Goal: Transaction & Acquisition: Obtain resource

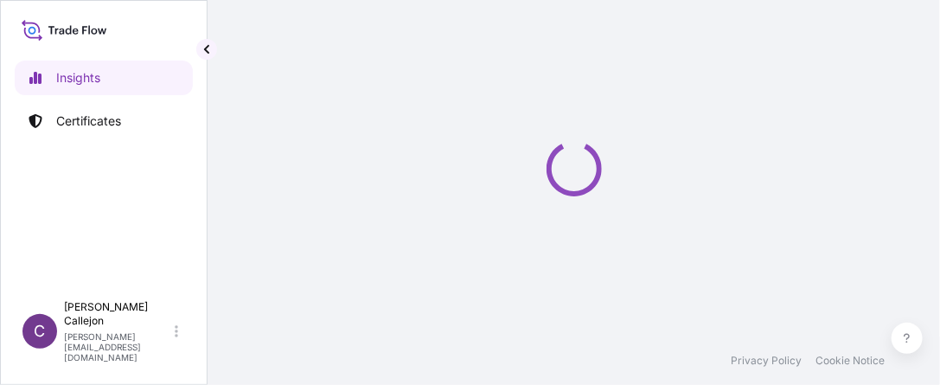
select select "2025"
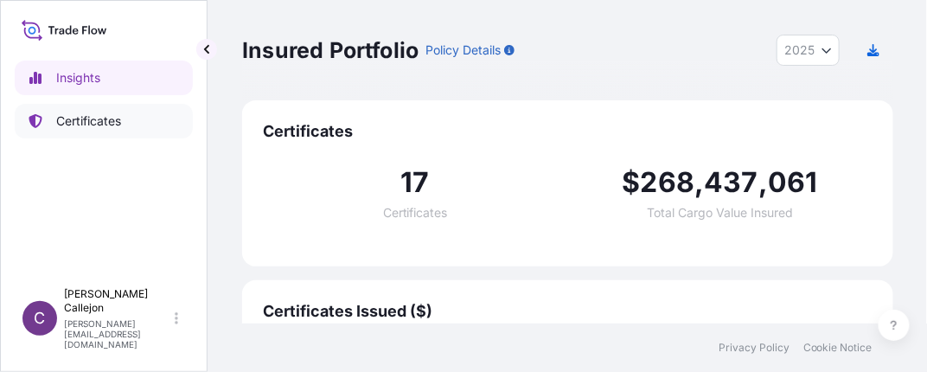
click at [87, 125] on p "Certificates" at bounding box center [88, 120] width 65 height 17
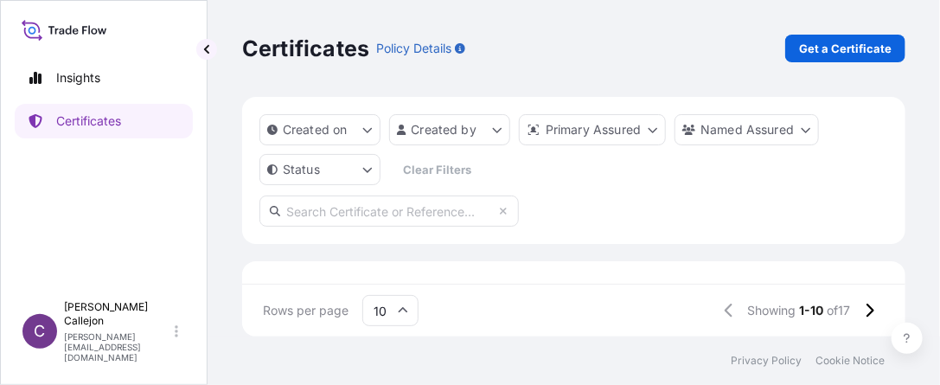
scroll to position [10, 650]
click at [858, 47] on p "Get a Certificate" at bounding box center [845, 48] width 93 height 17
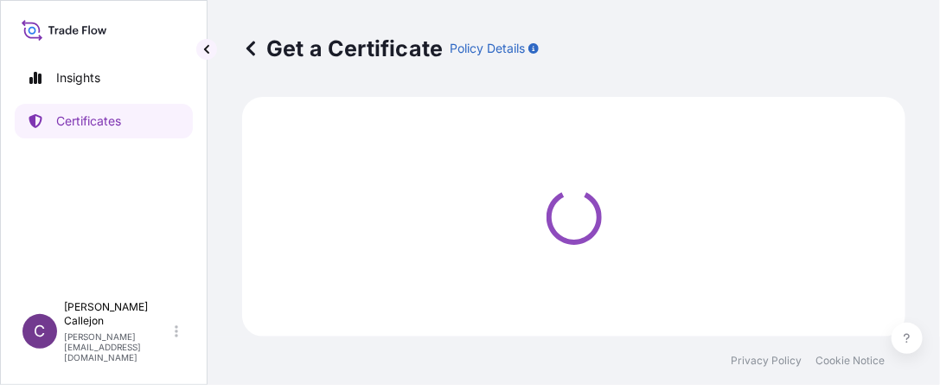
select select "Sea"
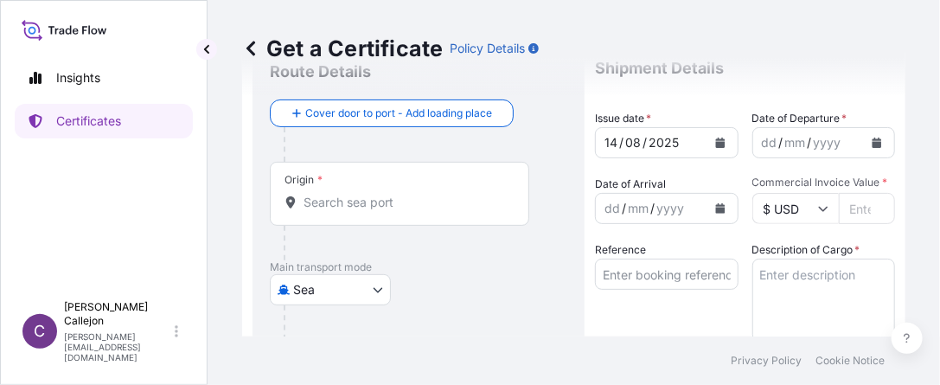
scroll to position [86, 0]
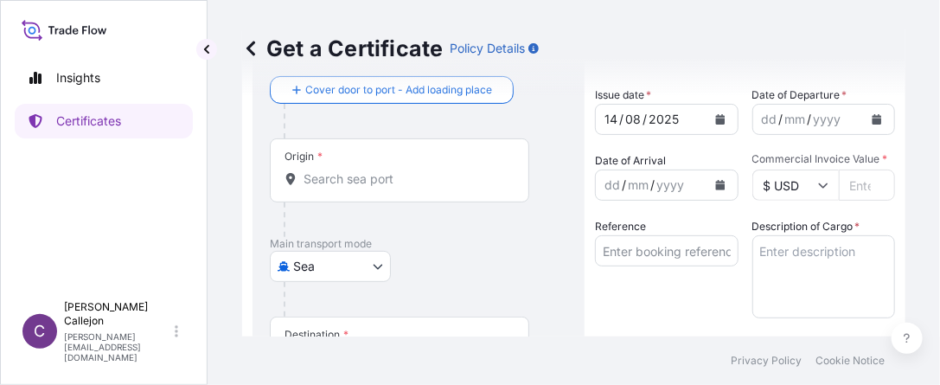
click at [349, 172] on input "Origin *" at bounding box center [406, 178] width 204 height 17
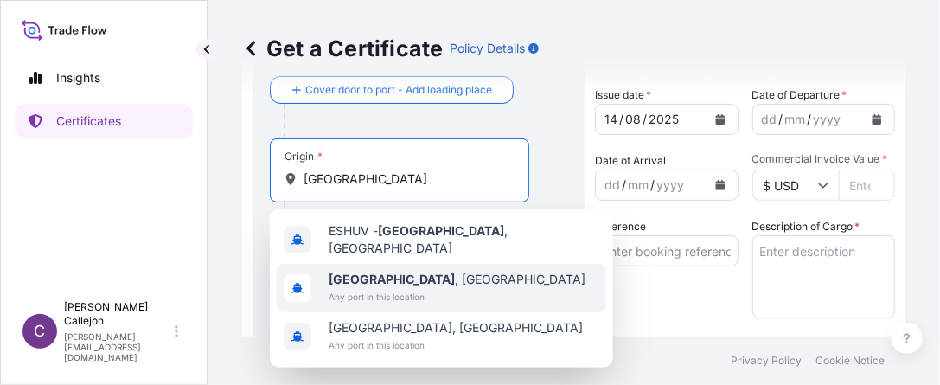
click at [381, 288] on span "Any port in this location" at bounding box center [457, 296] width 257 height 17
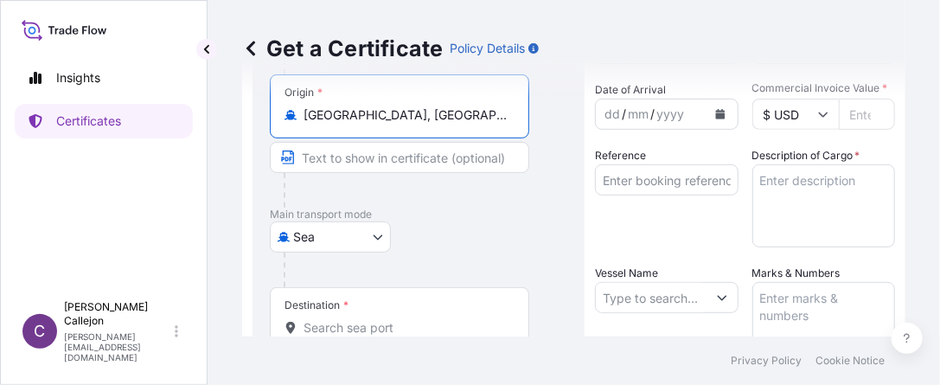
scroll to position [259, 0]
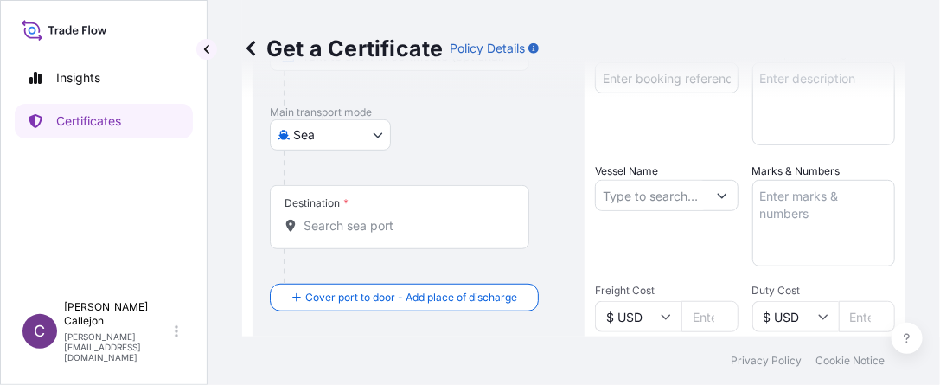
type input "[GEOGRAPHIC_DATA], [GEOGRAPHIC_DATA]"
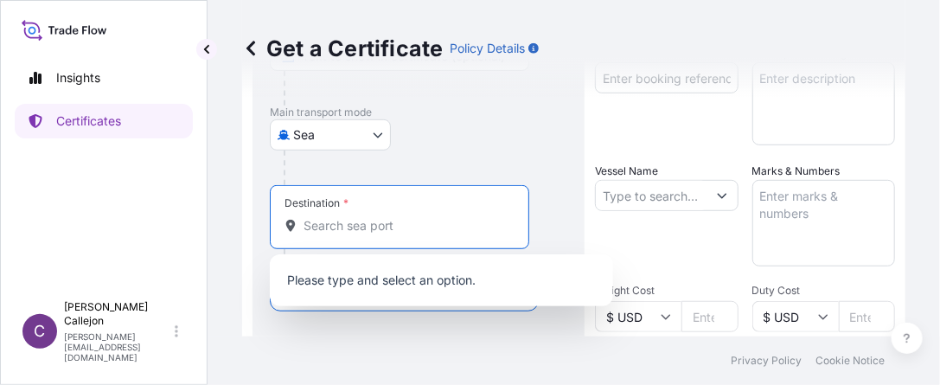
click at [386, 217] on input "Destination *" at bounding box center [406, 225] width 204 height 17
click at [351, 225] on input "Destination *" at bounding box center [406, 225] width 204 height 17
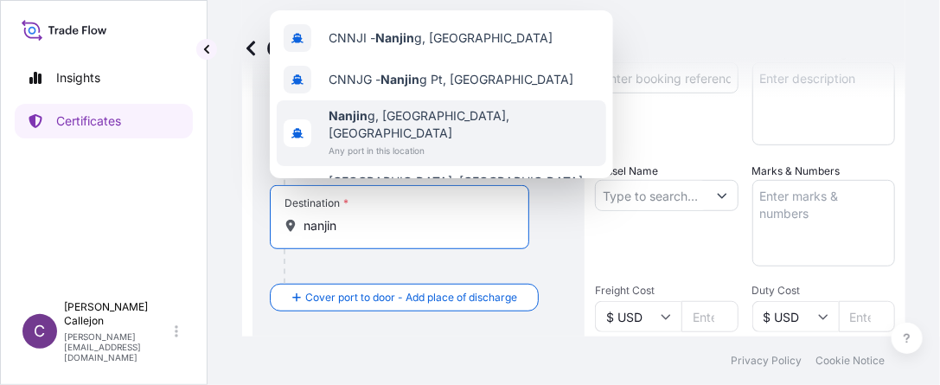
click at [336, 142] on span "Any port in this location" at bounding box center [464, 150] width 271 height 17
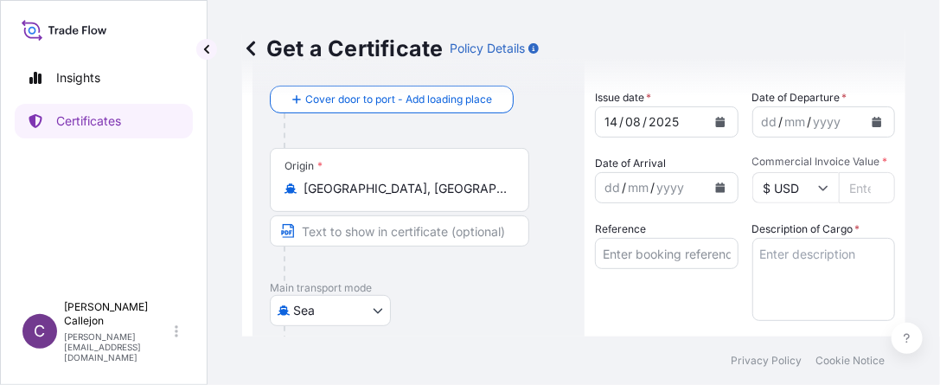
scroll to position [0, 0]
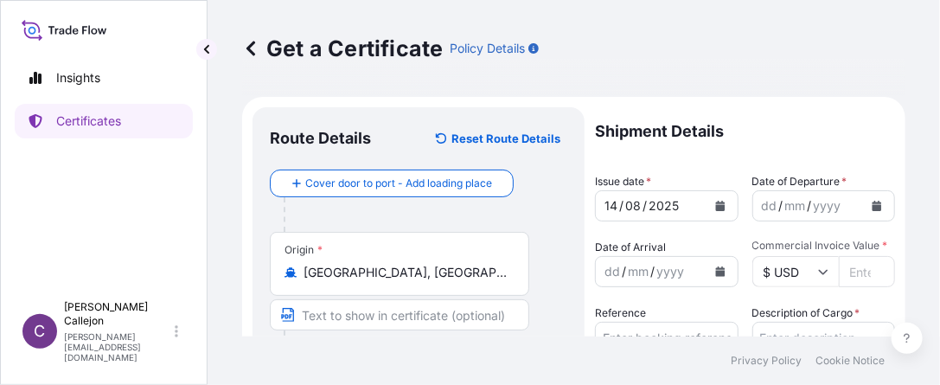
type input "[GEOGRAPHIC_DATA], [GEOGRAPHIC_DATA], [GEOGRAPHIC_DATA]"
click at [715, 206] on icon "Calendar" at bounding box center [720, 206] width 10 height 10
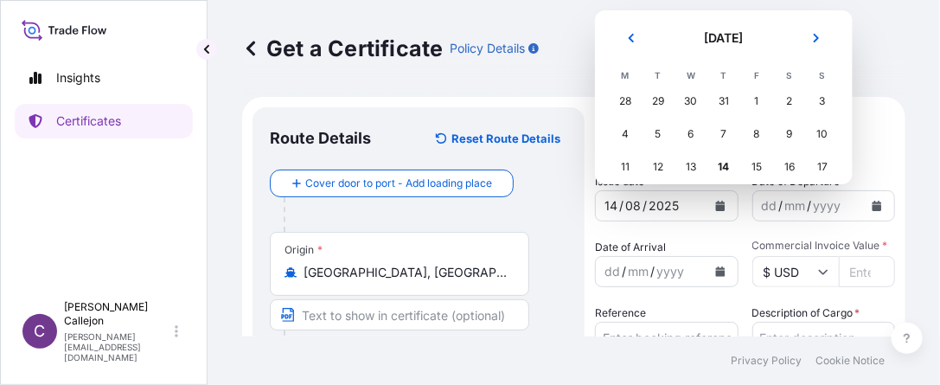
scroll to position [78, 0]
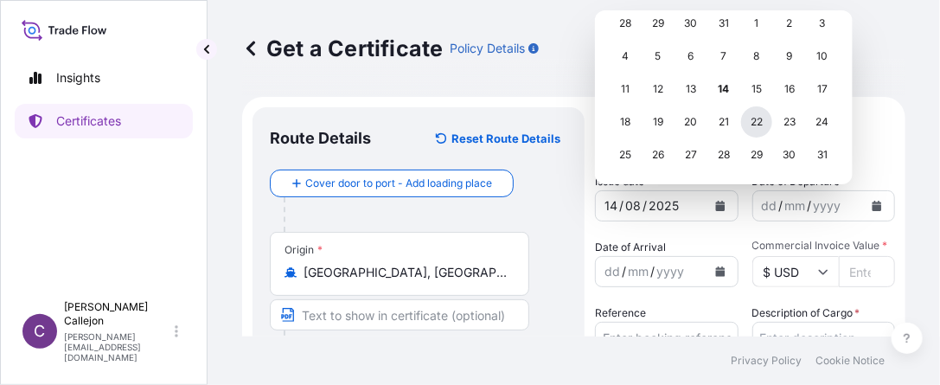
click at [754, 121] on div "22" at bounding box center [756, 121] width 31 height 31
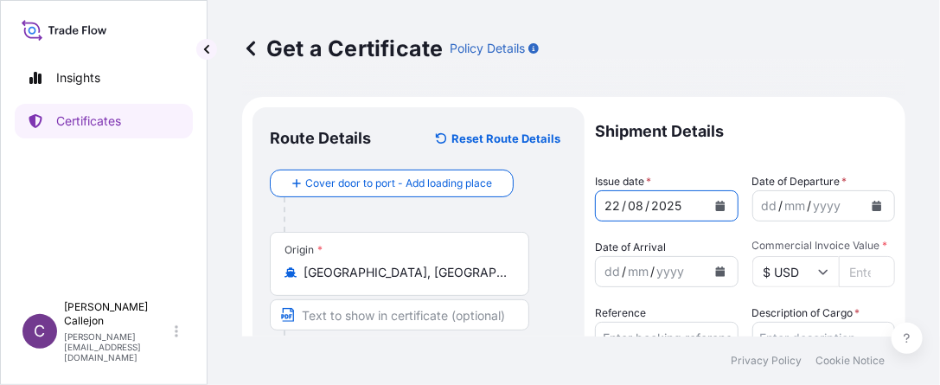
click at [715, 210] on icon "Calendar" at bounding box center [720, 206] width 10 height 10
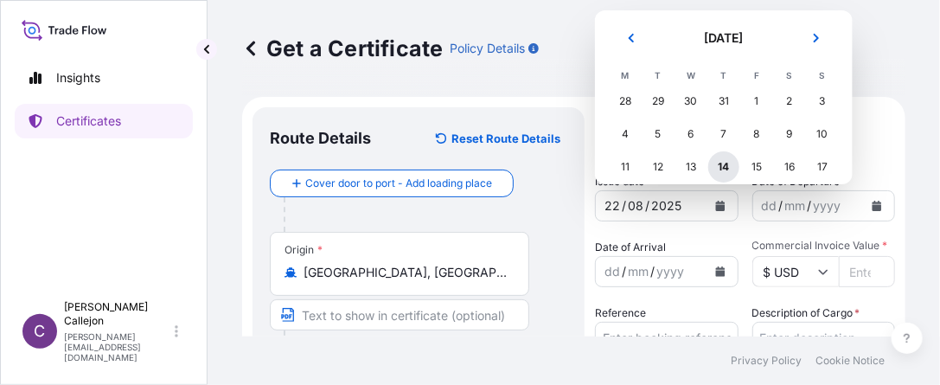
click at [723, 168] on div "14" at bounding box center [723, 166] width 31 height 31
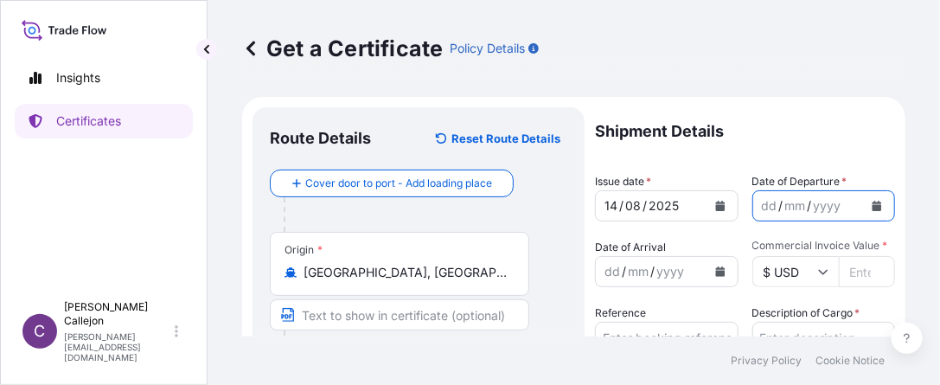
click at [873, 208] on icon "Calendar" at bounding box center [878, 206] width 10 height 10
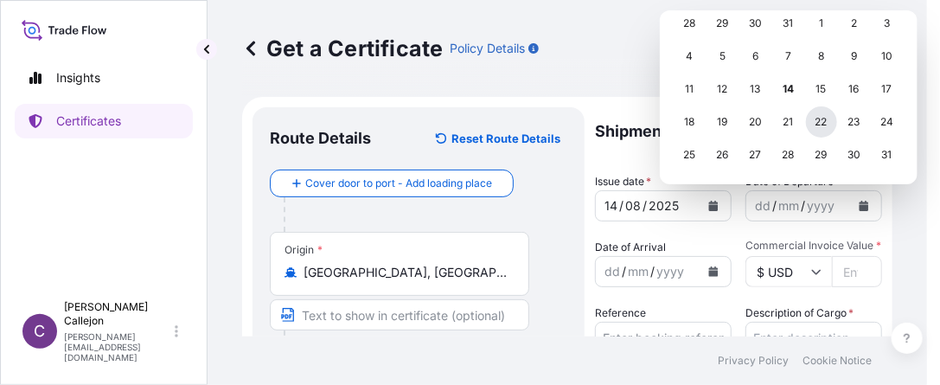
click at [821, 128] on div "22" at bounding box center [821, 121] width 31 height 31
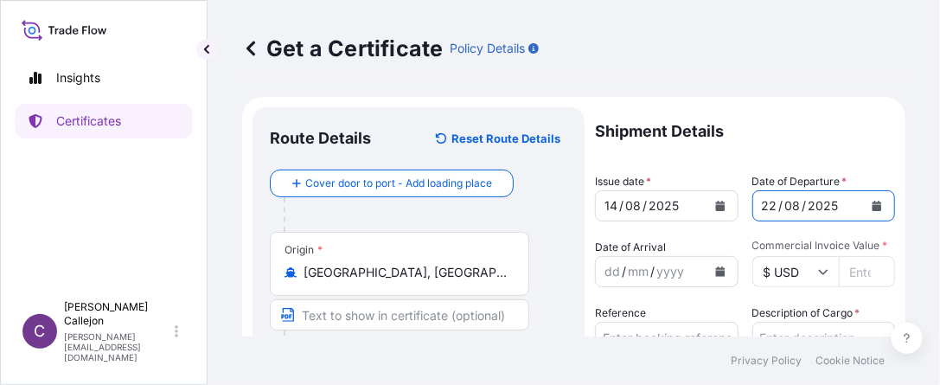
click at [846, 273] on input "Commercial Invoice Value *" at bounding box center [867, 271] width 57 height 31
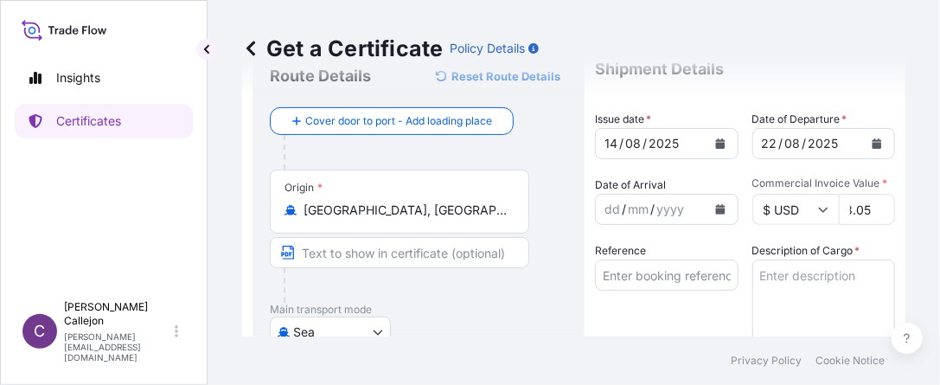
scroll to position [86, 0]
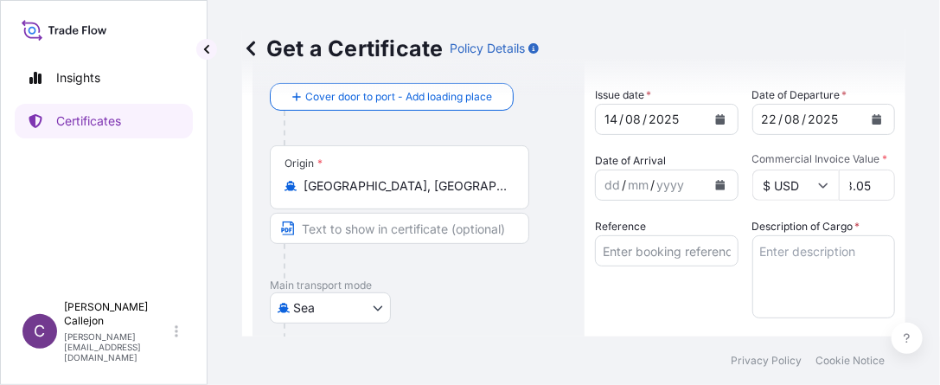
type input "17153568.05"
click at [651, 255] on input "Reference" at bounding box center [667, 250] width 144 height 31
type input "STP-08/25"
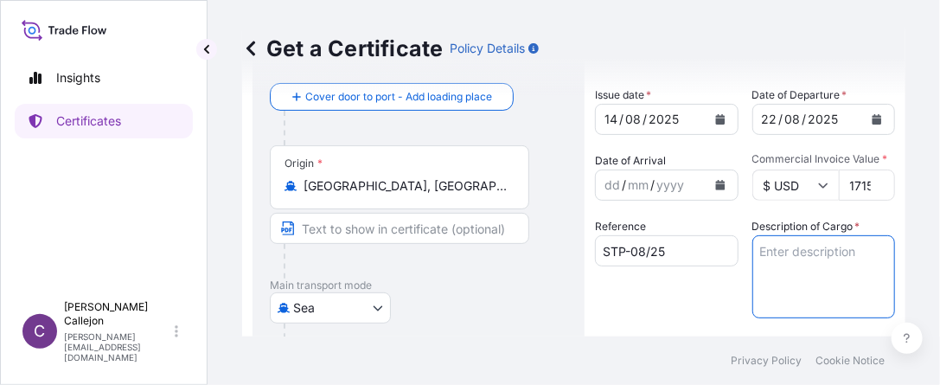
click at [796, 257] on textarea "Description of Cargo *" at bounding box center [824, 276] width 144 height 83
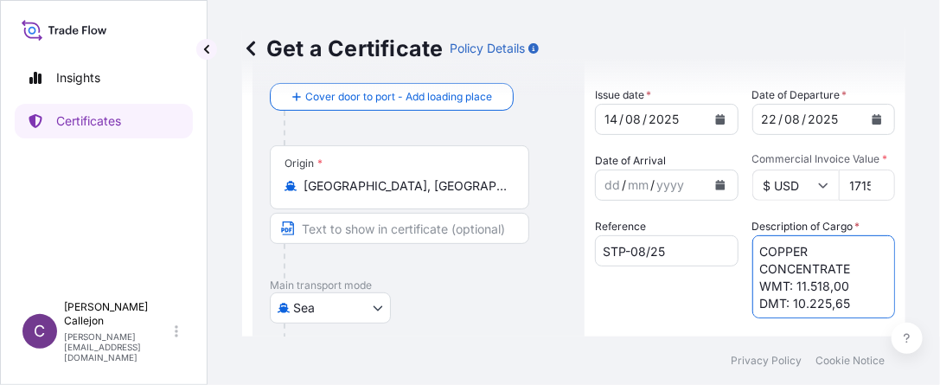
scroll to position [259, 0]
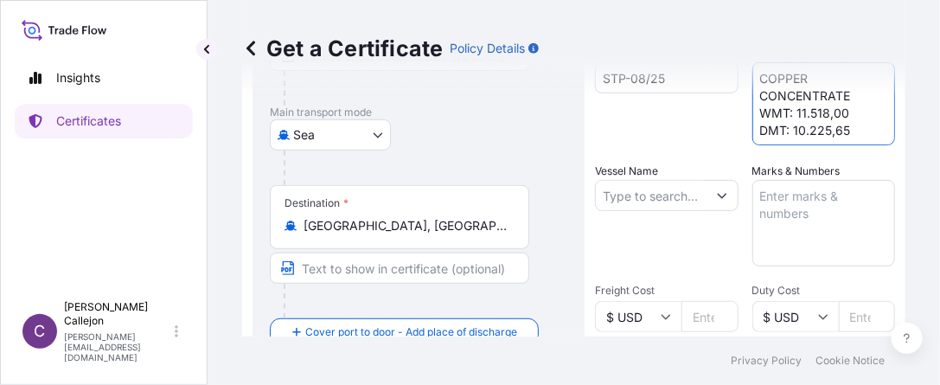
type textarea "COPPER CONCENTRATE WMT: 11.518,00 DMT: 10.225,65"
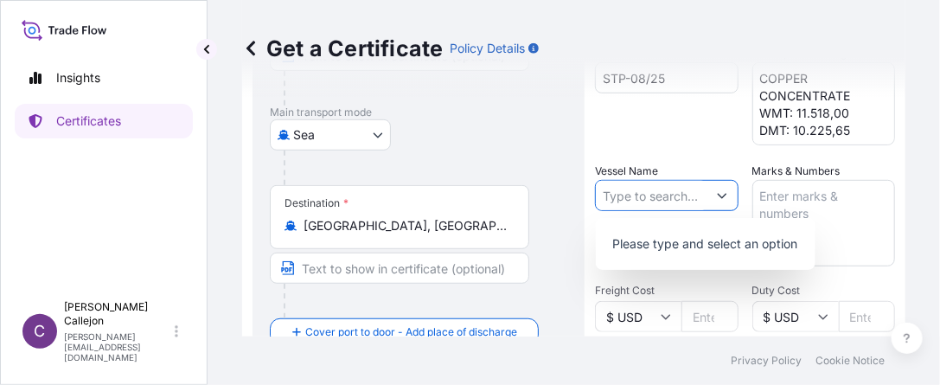
click at [717, 195] on icon "Show suggestions" at bounding box center [722, 195] width 10 height 10
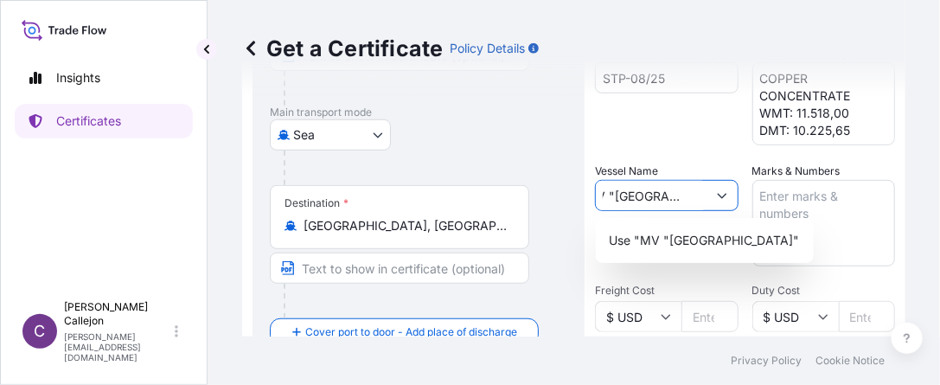
scroll to position [0, 22]
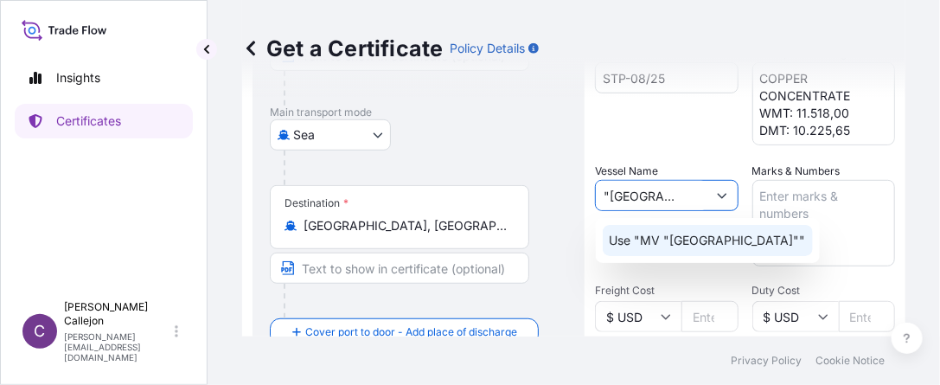
click at [707, 239] on p "Use "MV "[GEOGRAPHIC_DATA]""" at bounding box center [708, 240] width 196 height 17
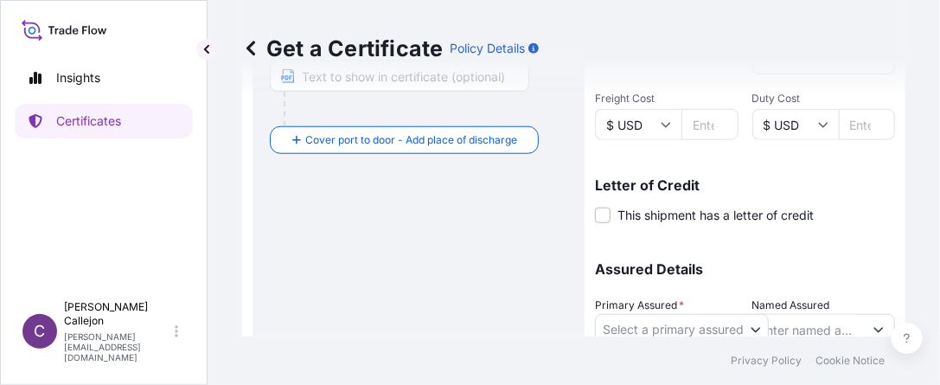
scroll to position [519, 0]
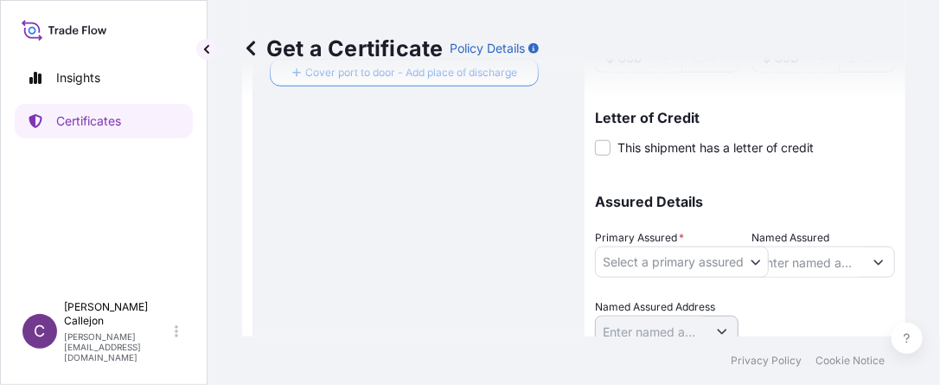
type input "MV "[GEOGRAPHIC_DATA]""
click at [762, 259] on body "Insights Certificates C [PERSON_NAME] [PERSON_NAME][EMAIL_ADDRESS][DOMAIN_NAME]…" at bounding box center [470, 192] width 940 height 385
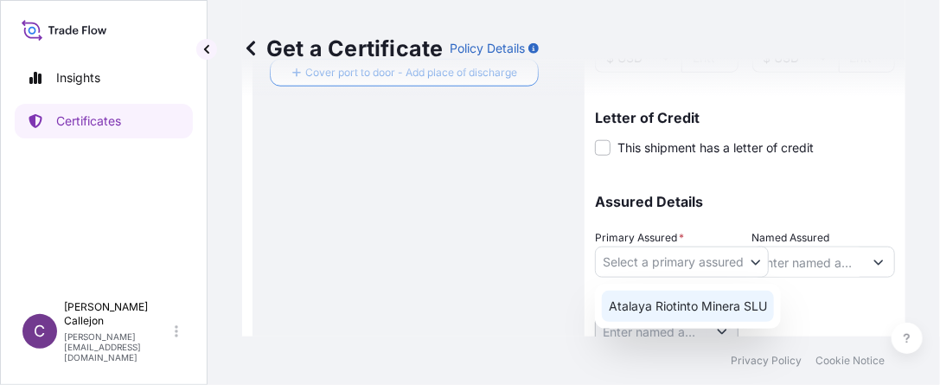
click at [682, 310] on div "Atalaya Riotinto Minera SLU" at bounding box center [688, 306] width 172 height 31
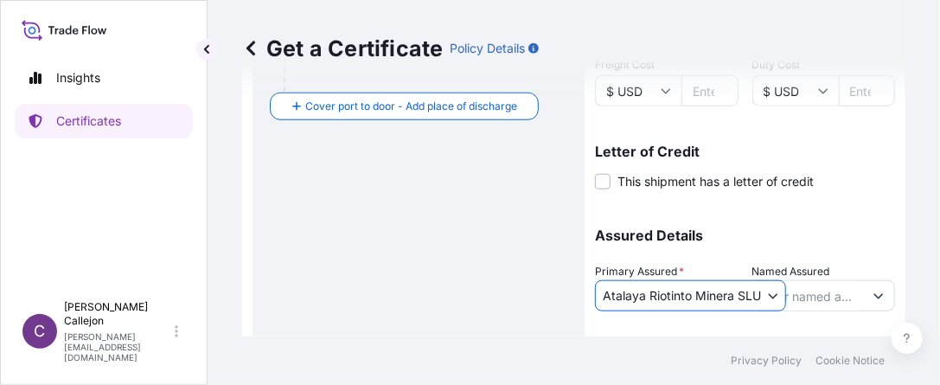
scroll to position [587, 0]
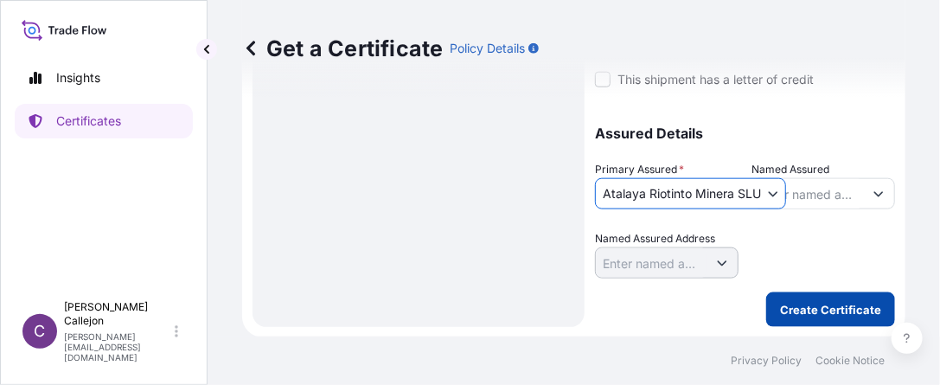
click at [799, 310] on p "Create Certificate" at bounding box center [830, 309] width 101 height 17
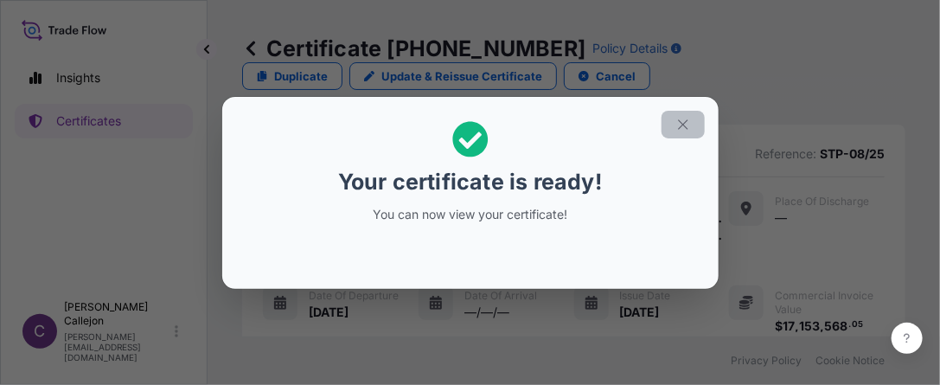
click at [686, 125] on icon "button" at bounding box center [683, 125] width 16 height 16
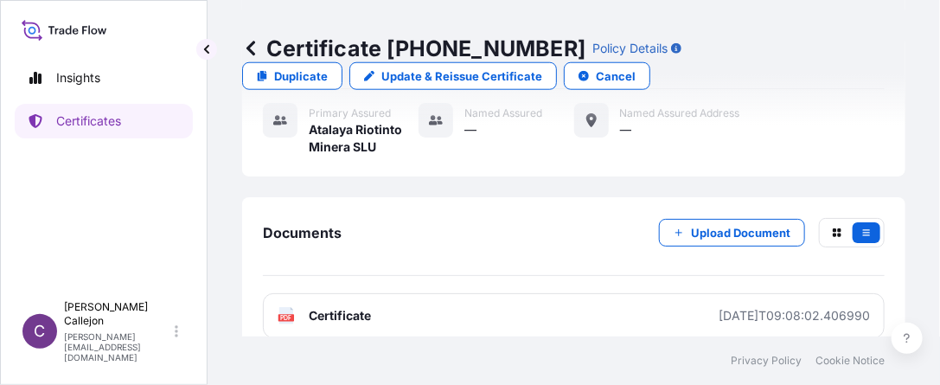
scroll to position [546, 0]
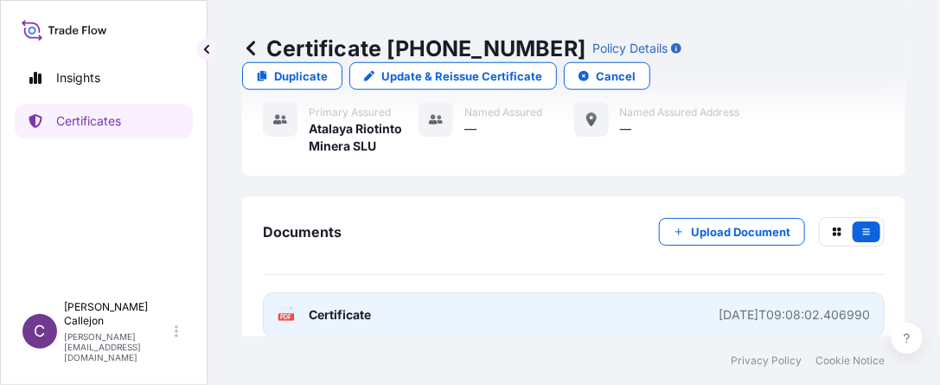
click at [342, 306] on span "Certificate" at bounding box center [340, 314] width 62 height 17
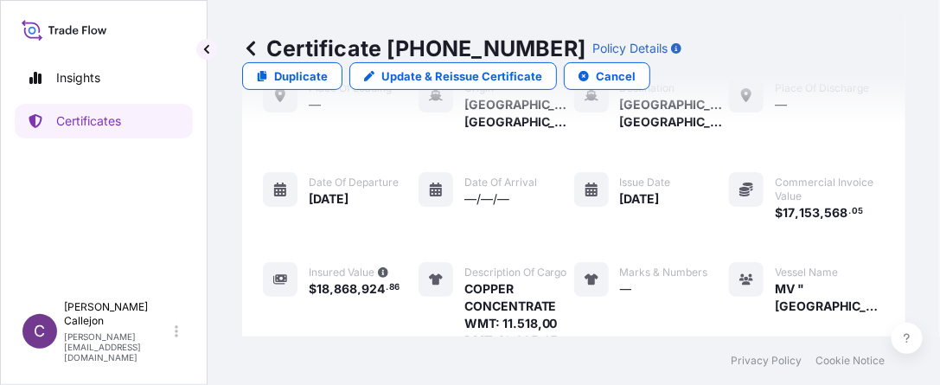
scroll to position [0, 0]
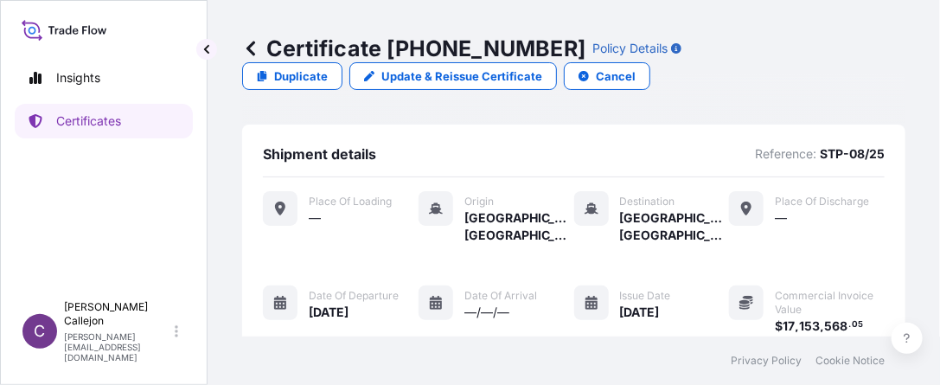
click at [248, 48] on icon at bounding box center [250, 48] width 9 height 15
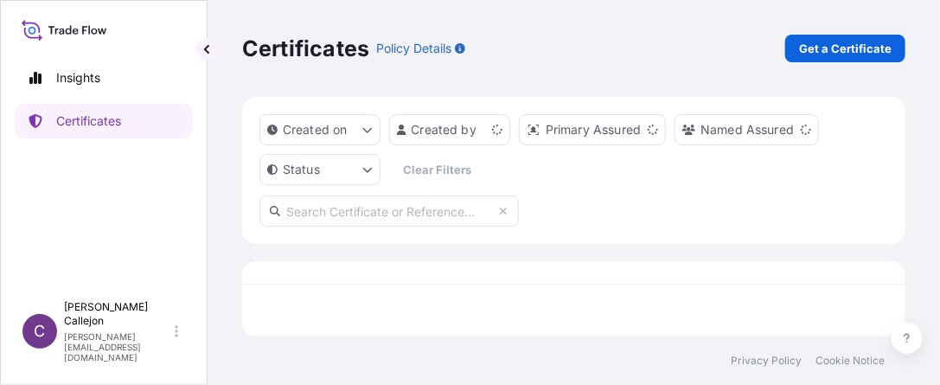
scroll to position [10, 650]
click at [881, 53] on p "Get a Certificate" at bounding box center [845, 48] width 93 height 17
select select "Sea"
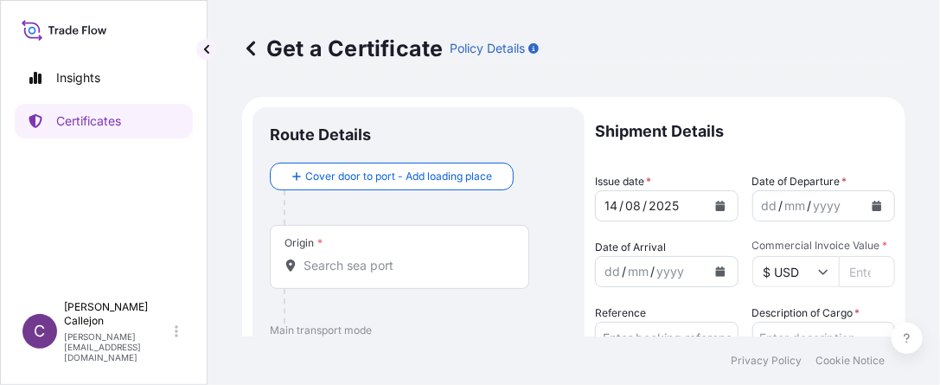
click at [379, 269] on input "Origin *" at bounding box center [406, 265] width 204 height 17
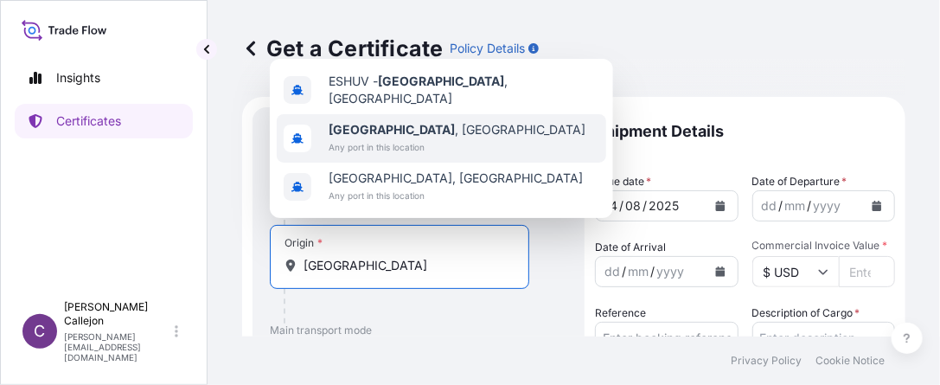
click at [399, 138] on span "Any port in this location" at bounding box center [457, 146] width 257 height 17
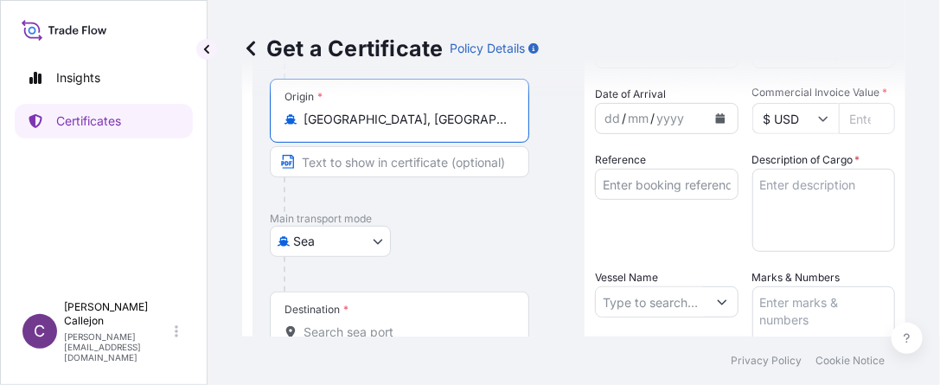
scroll to position [173, 0]
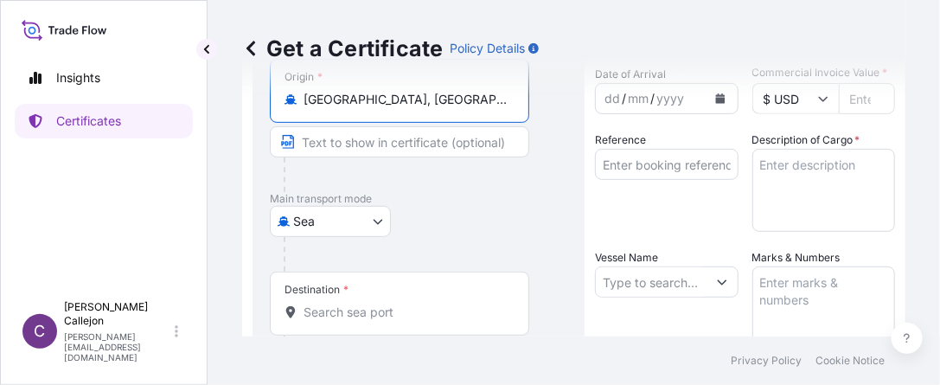
type input "[GEOGRAPHIC_DATA], [GEOGRAPHIC_DATA]"
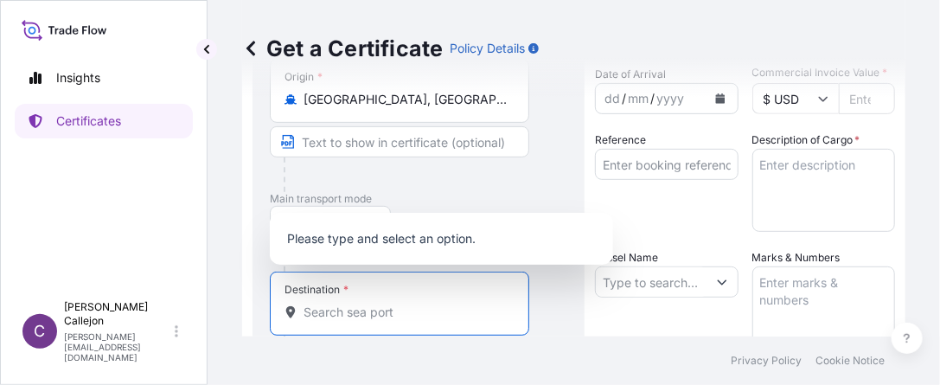
click at [347, 309] on input "Destination *" at bounding box center [406, 312] width 204 height 17
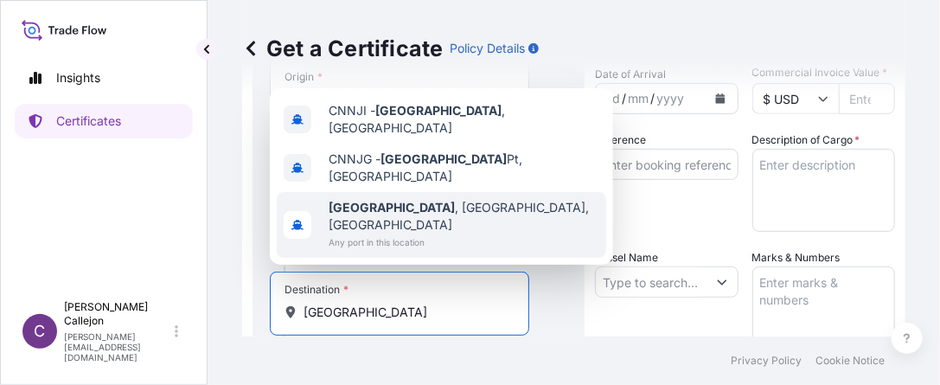
click at [353, 233] on span "Any port in this location" at bounding box center [464, 241] width 271 height 17
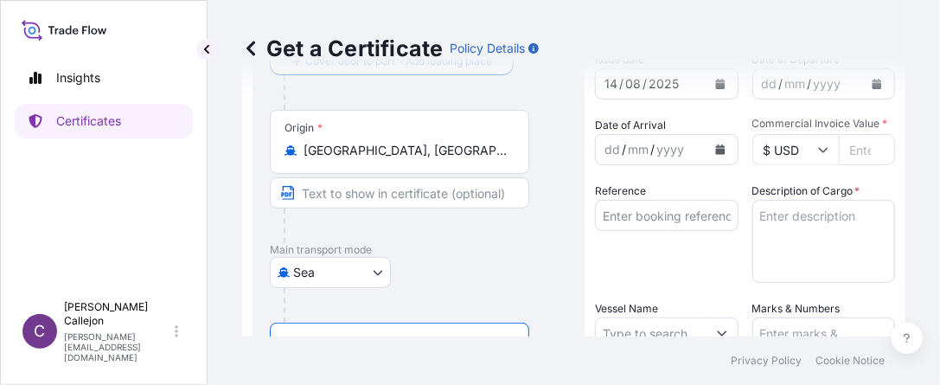
scroll to position [86, 0]
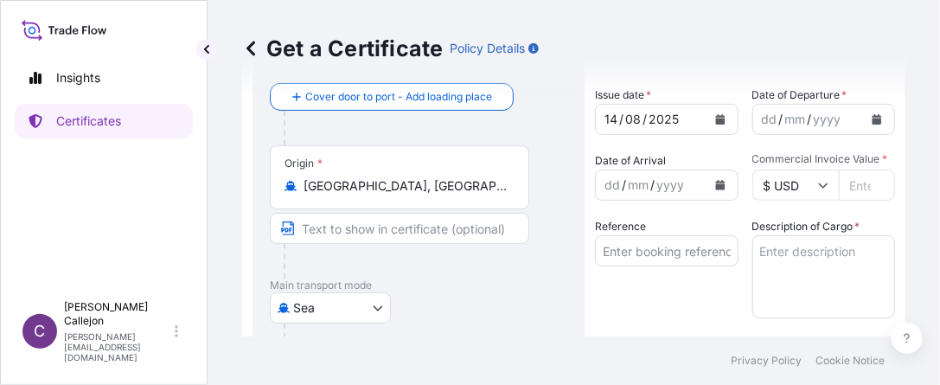
type input "[GEOGRAPHIC_DATA], [GEOGRAPHIC_DATA], [GEOGRAPHIC_DATA]"
click at [873, 119] on button "Calendar" at bounding box center [877, 120] width 28 height 28
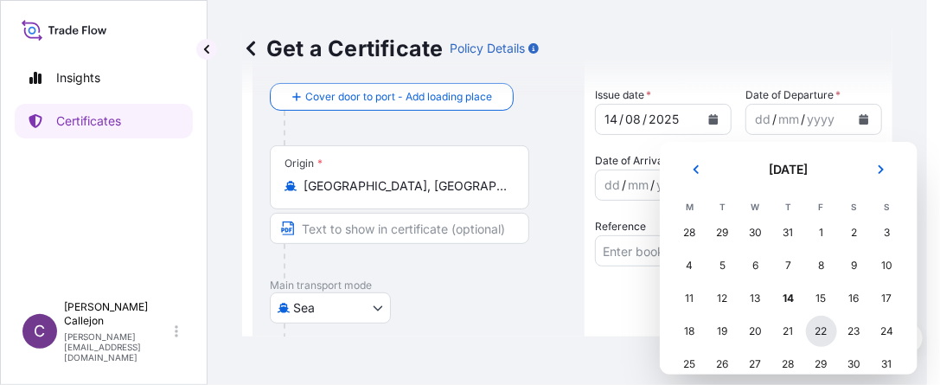
click at [818, 332] on div "22" at bounding box center [821, 331] width 31 height 31
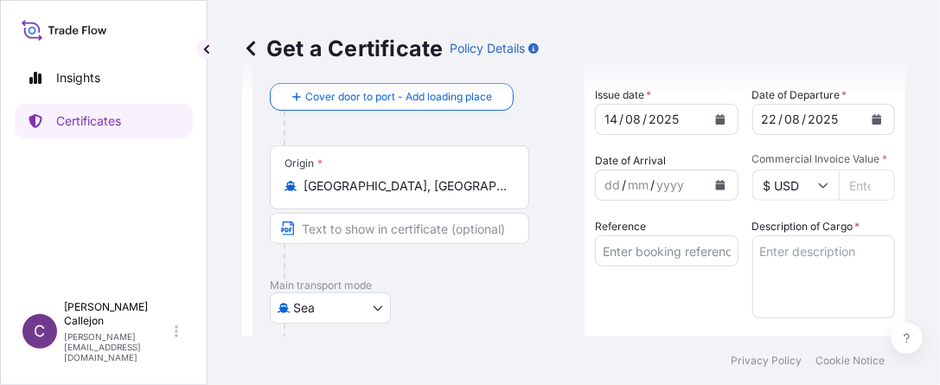
click at [853, 183] on input "Commercial Invoice Value *" at bounding box center [867, 184] width 57 height 31
type input "15"
type input "15.9"
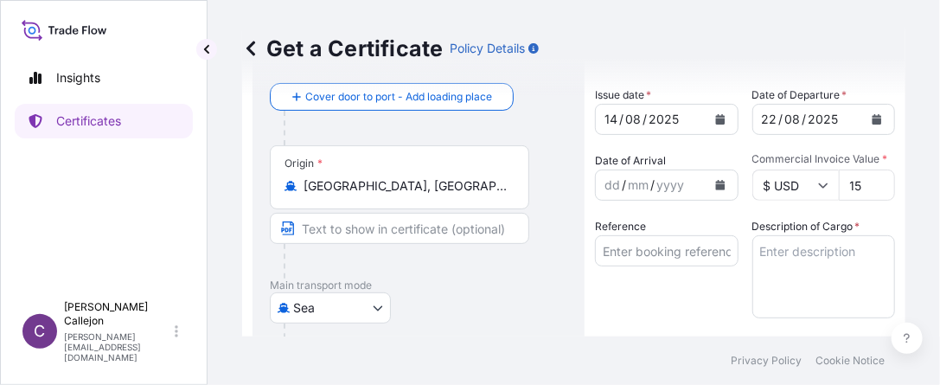
type input "1"
type input "15"
type input "15.97"
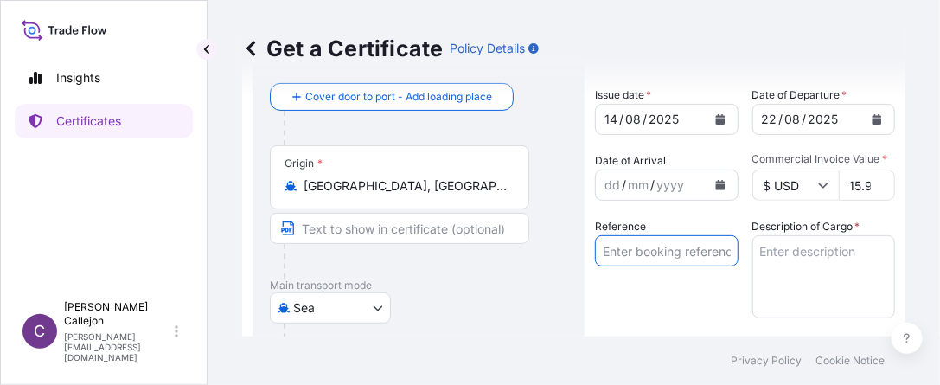
click at [650, 252] on input "Reference" at bounding box center [667, 250] width 144 height 31
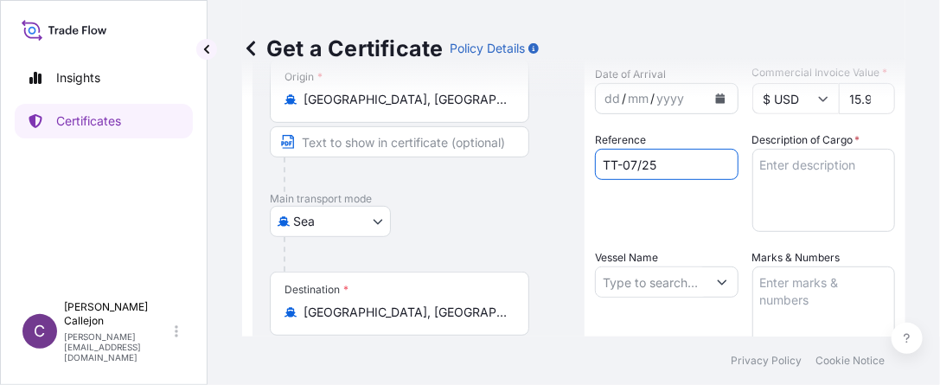
type input "TT-07/25"
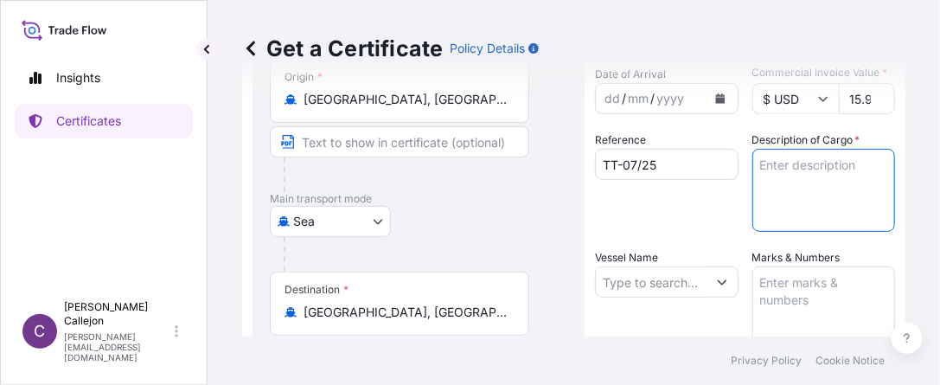
click at [823, 174] on textarea "Description of Cargo *" at bounding box center [824, 190] width 144 height 83
click at [837, 201] on textarea "COPPER CONCENTRATE WMT: 15.950.470,47" at bounding box center [824, 190] width 144 height 83
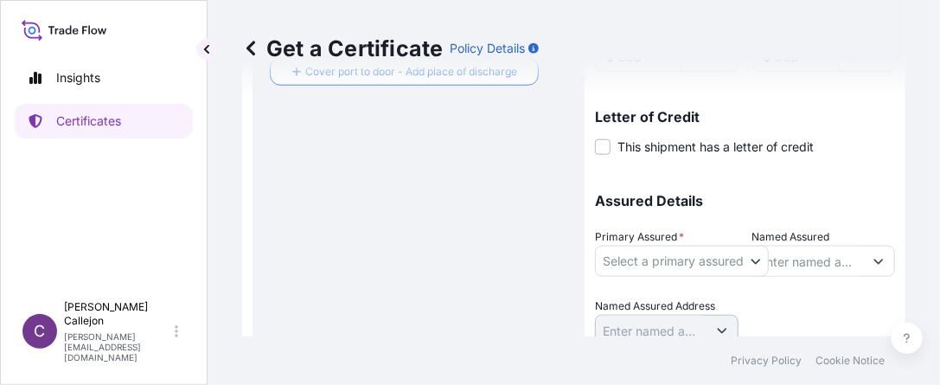
scroll to position [587, 0]
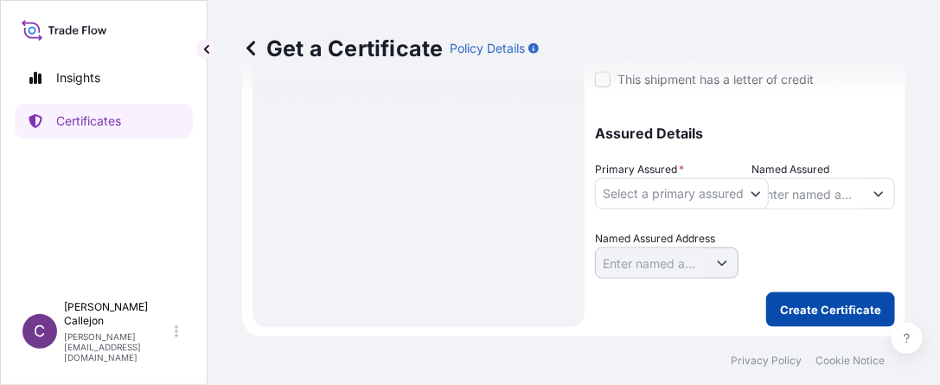
type textarea "COPPER CONCENTRATE WMT: 11.363,00 DMT: 10.067,34"
click at [780, 307] on p "Create Certificate" at bounding box center [830, 309] width 101 height 17
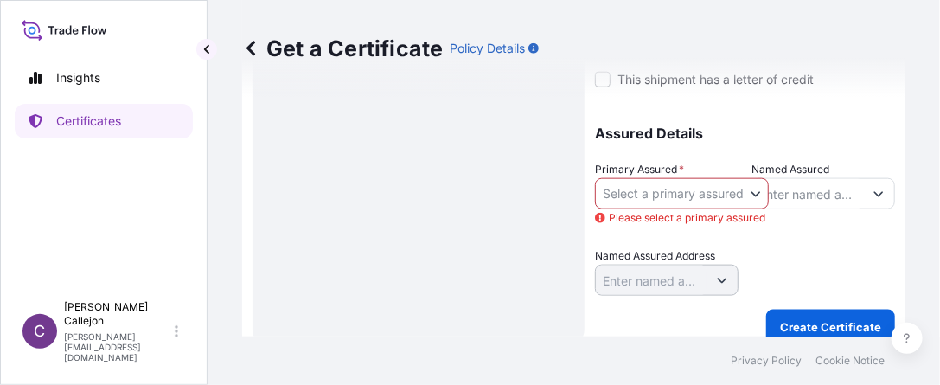
click at [690, 196] on body "Insights Certificates C [PERSON_NAME] [PERSON_NAME][EMAIL_ADDRESS][DOMAIN_NAME]…" at bounding box center [470, 192] width 940 height 385
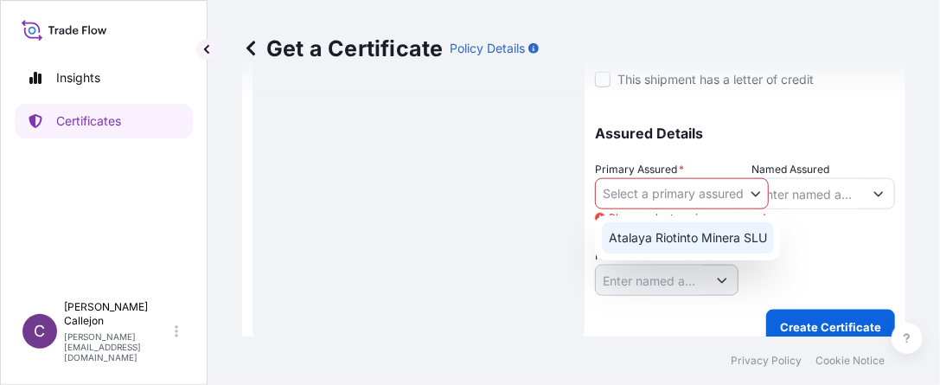
click at [658, 245] on div "Atalaya Riotinto Minera SLU" at bounding box center [688, 237] width 172 height 31
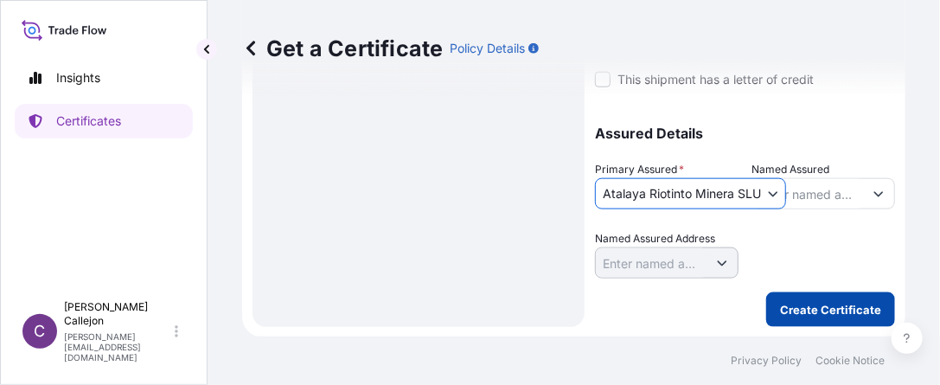
click at [812, 309] on p "Create Certificate" at bounding box center [830, 309] width 101 height 17
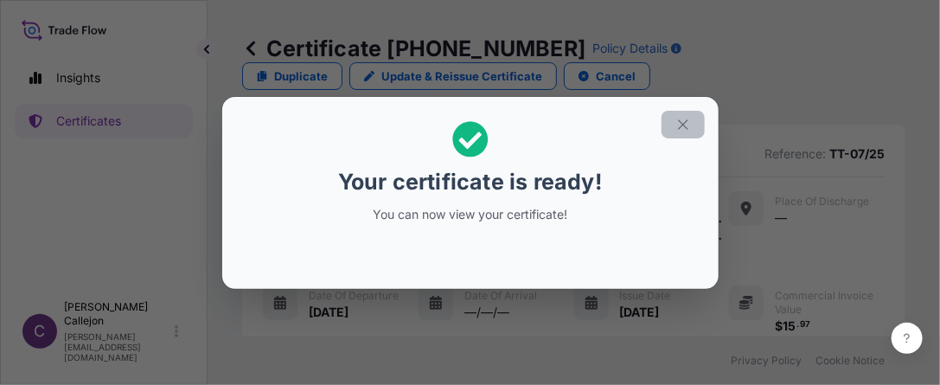
click at [687, 127] on icon "button" at bounding box center [683, 125] width 16 height 16
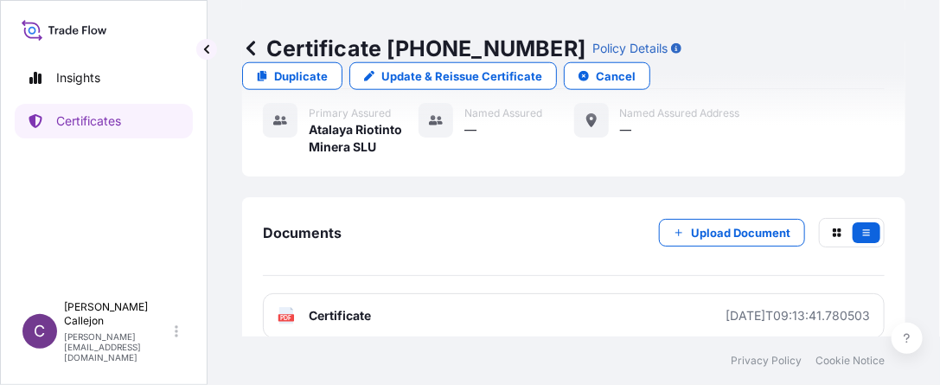
scroll to position [546, 0]
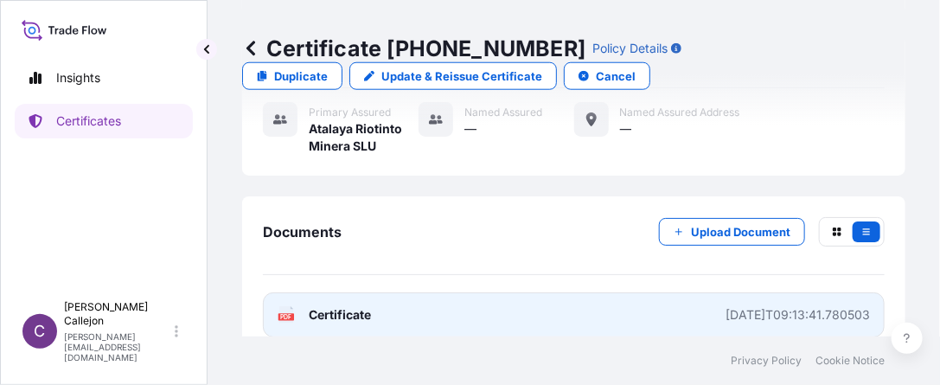
click at [334, 306] on span "Certificate" at bounding box center [340, 314] width 62 height 17
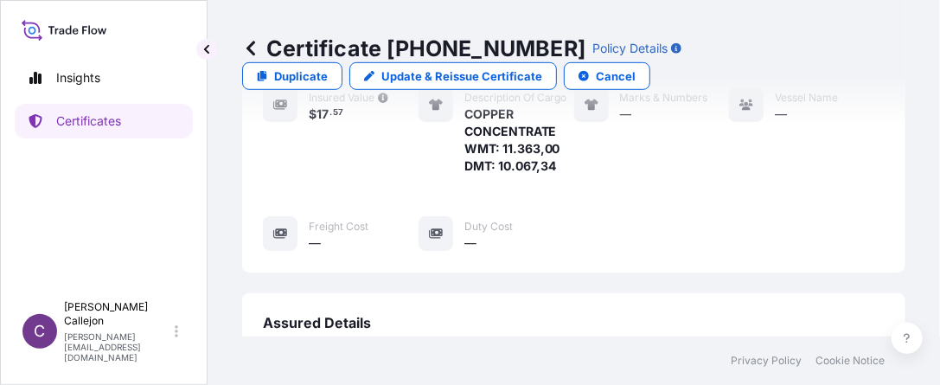
scroll to position [286, 0]
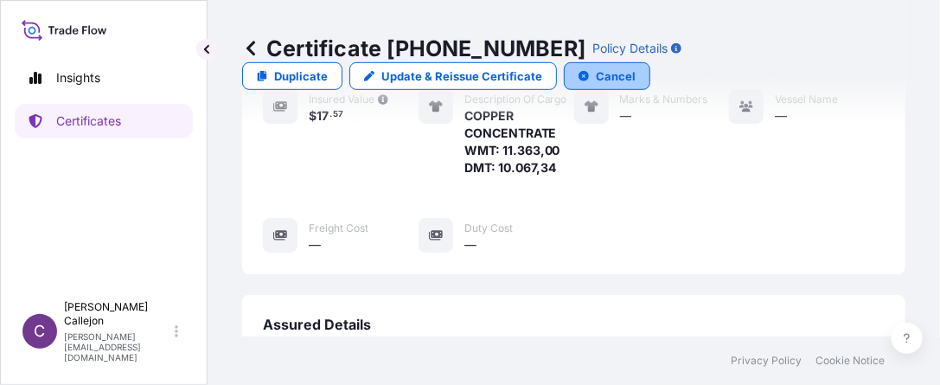
click at [607, 75] on p "Cancel" at bounding box center [616, 75] width 40 height 17
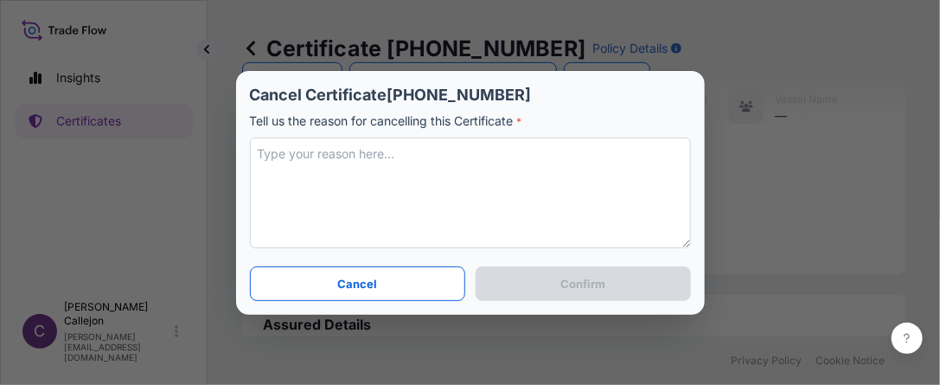
click at [393, 175] on textarea at bounding box center [470, 192] width 441 height 111
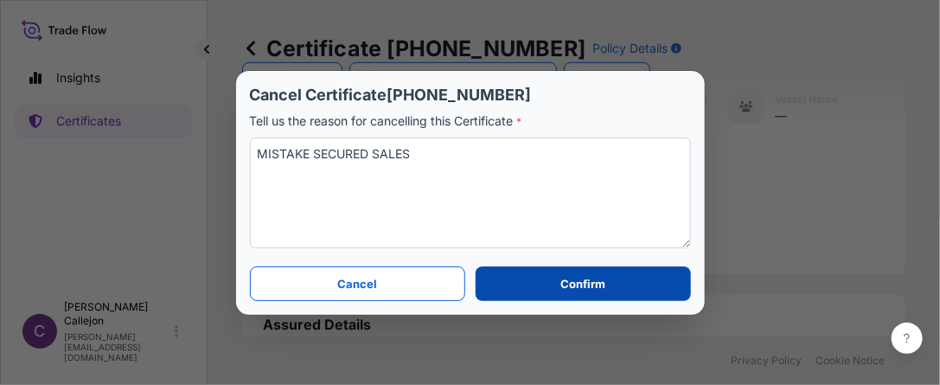
type textarea "MISTAKE SECURED SALES"
click at [560, 286] on button "Confirm" at bounding box center [583, 283] width 214 height 35
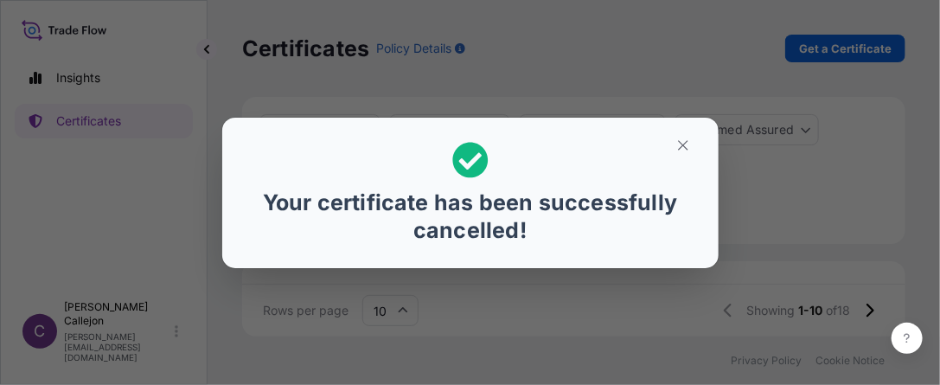
scroll to position [10, 650]
click at [688, 143] on icon "button" at bounding box center [683, 145] width 16 height 16
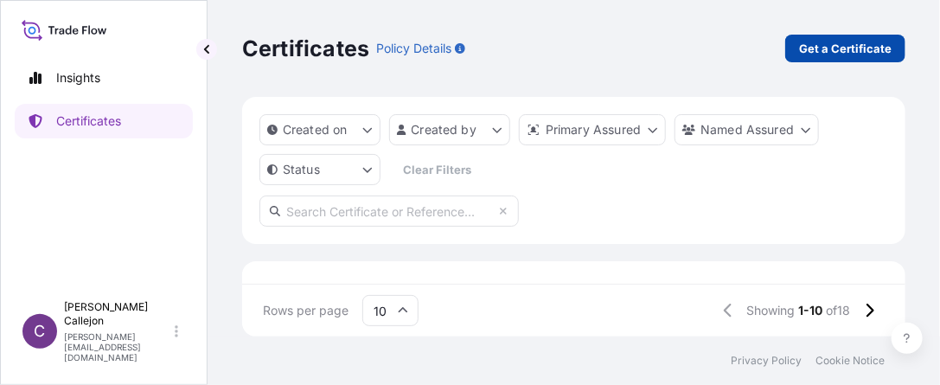
click at [859, 50] on p "Get a Certificate" at bounding box center [845, 48] width 93 height 17
select select "Sea"
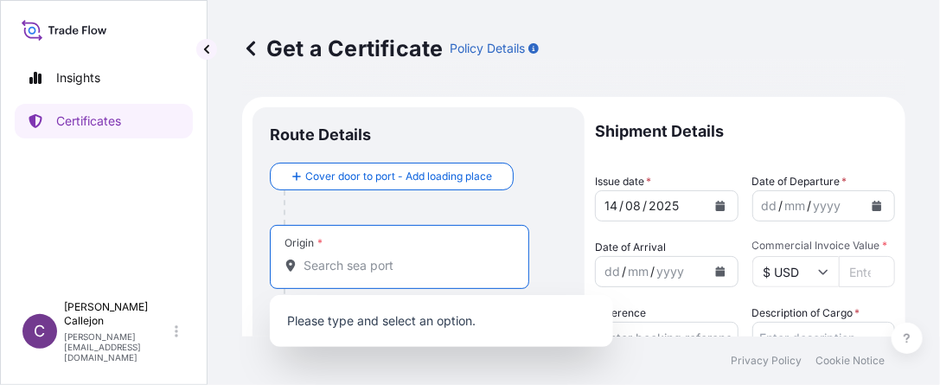
click at [358, 269] on input "Origin *" at bounding box center [406, 265] width 204 height 17
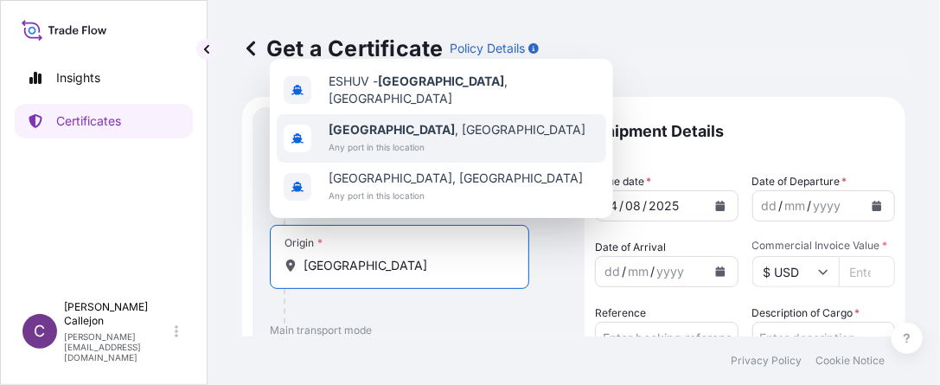
click at [479, 128] on div "[GEOGRAPHIC_DATA] , [GEOGRAPHIC_DATA] Any port in this location" at bounding box center [441, 138] width 329 height 48
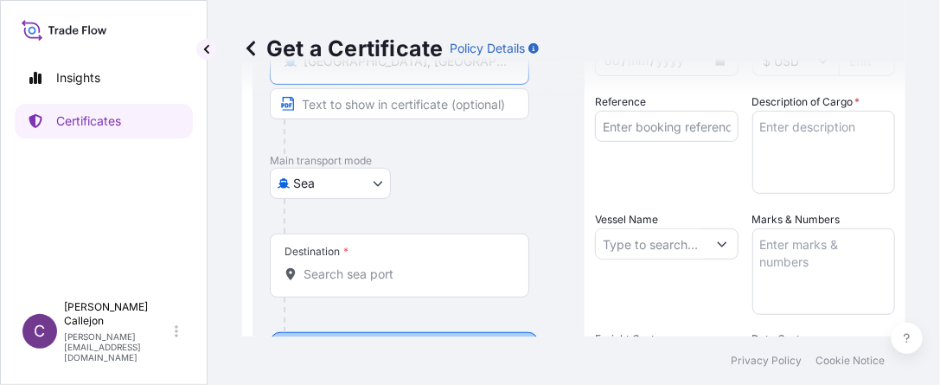
scroll to position [259, 0]
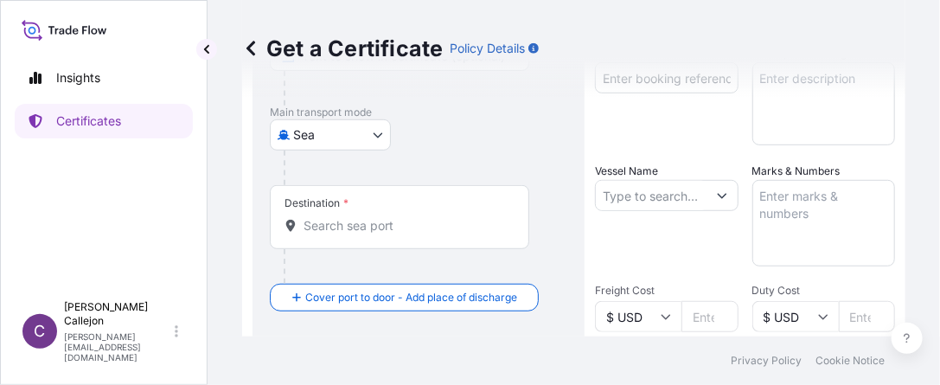
type input "[GEOGRAPHIC_DATA], [GEOGRAPHIC_DATA]"
click at [362, 233] on div "Destination *" at bounding box center [399, 217] width 259 height 64
click at [362, 233] on input "Destination *" at bounding box center [406, 225] width 204 height 17
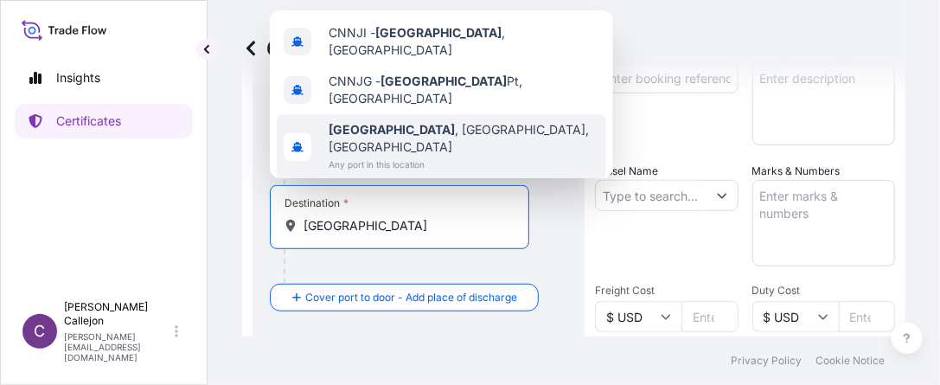
click at [377, 157] on span "Any port in this location" at bounding box center [464, 164] width 271 height 17
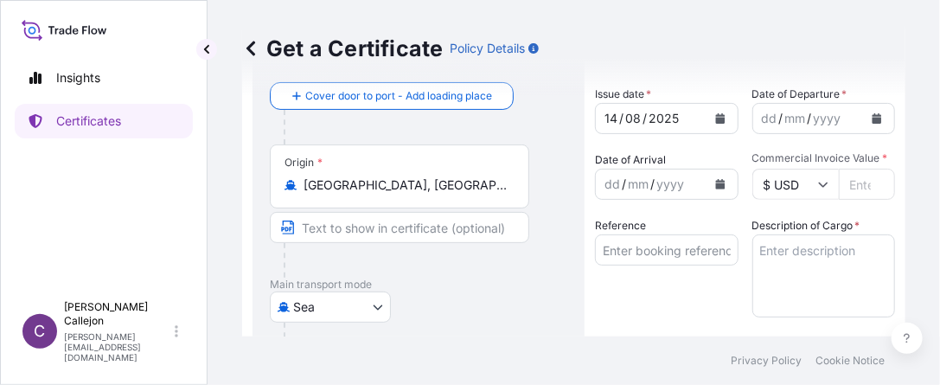
scroll to position [86, 0]
type input "[GEOGRAPHIC_DATA], [GEOGRAPHIC_DATA], [GEOGRAPHIC_DATA]"
click at [873, 119] on icon "Calendar" at bounding box center [878, 119] width 10 height 10
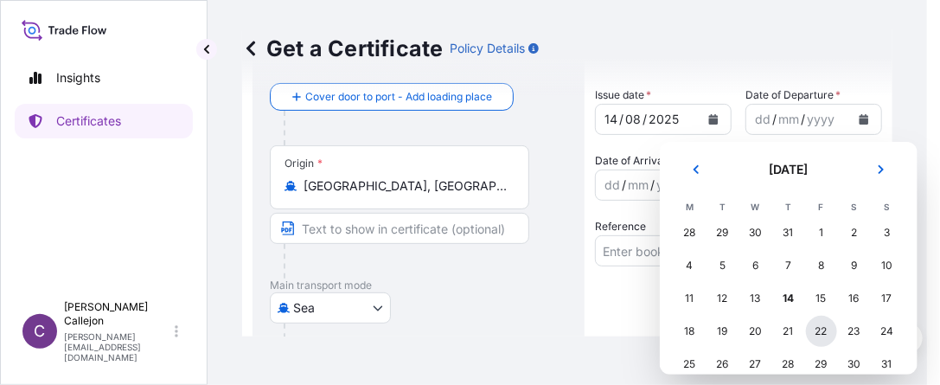
click at [825, 333] on div "22" at bounding box center [821, 331] width 31 height 31
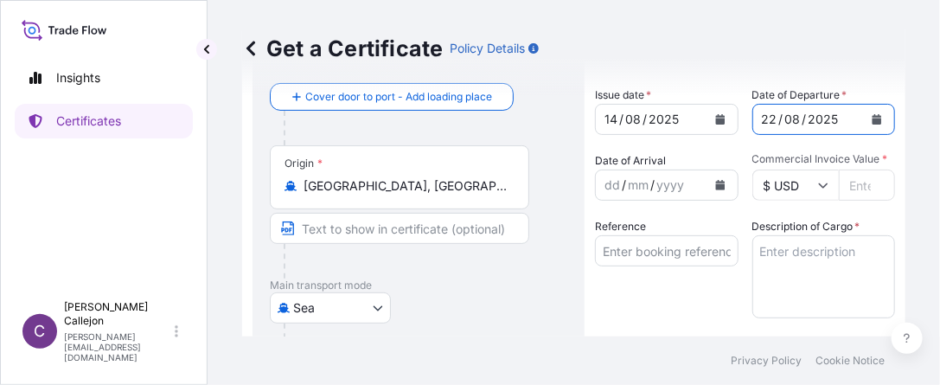
click at [851, 184] on input "Commercial Invoice Value *" at bounding box center [867, 184] width 57 height 31
type input "15950470.47"
click at [688, 257] on input "Reference" at bounding box center [667, 250] width 144 height 31
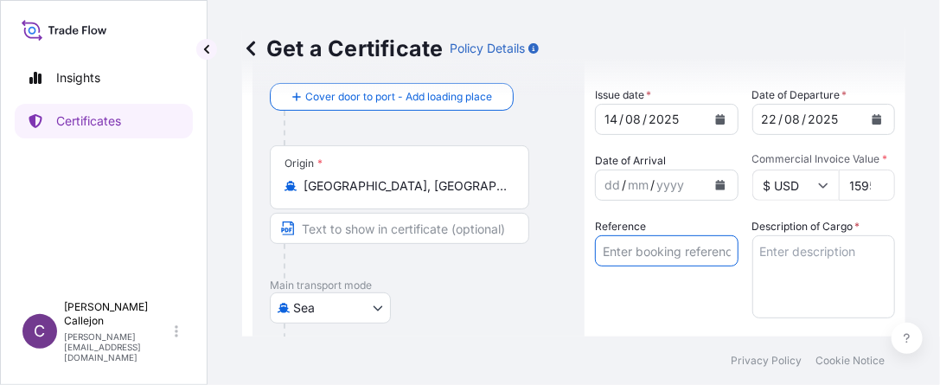
type input "TT-07/25"
click at [824, 260] on textarea "Description of Cargo *" at bounding box center [824, 276] width 144 height 83
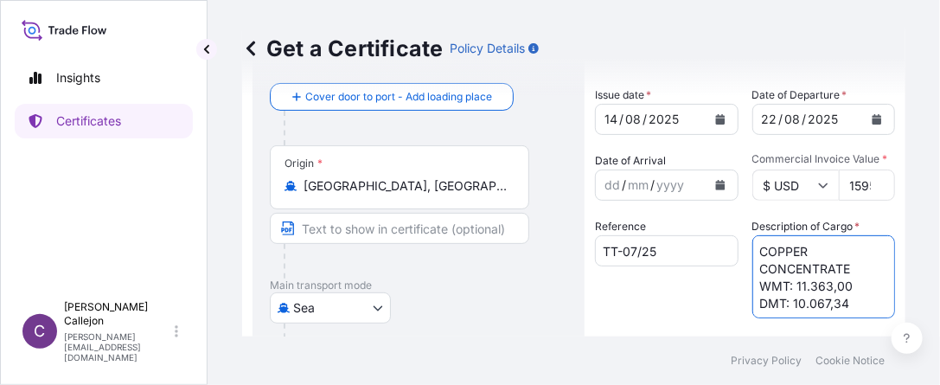
scroll to position [173, 0]
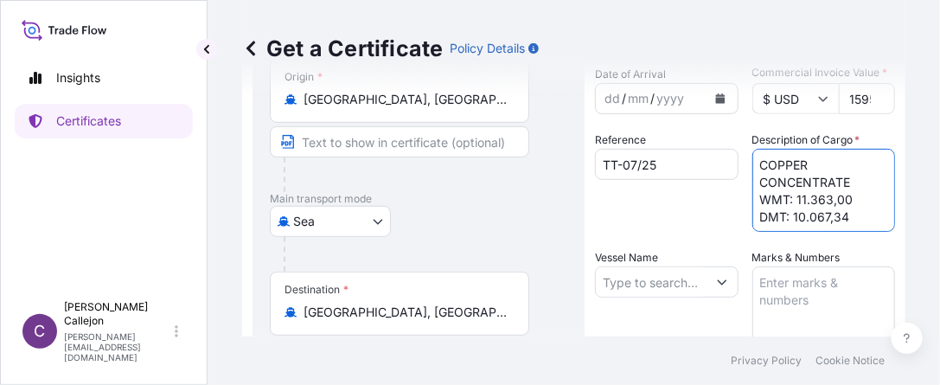
type textarea "COPPER CONCENTRATE WMT: 11.363,00 DMT: 10.067,34"
click at [658, 284] on input "Vessel Name" at bounding box center [651, 281] width 111 height 31
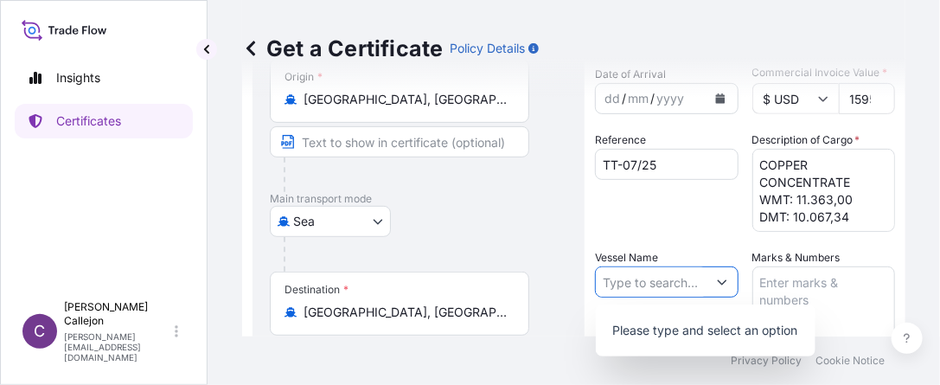
click at [717, 285] on icon "Show suggestions" at bounding box center [722, 282] width 10 height 10
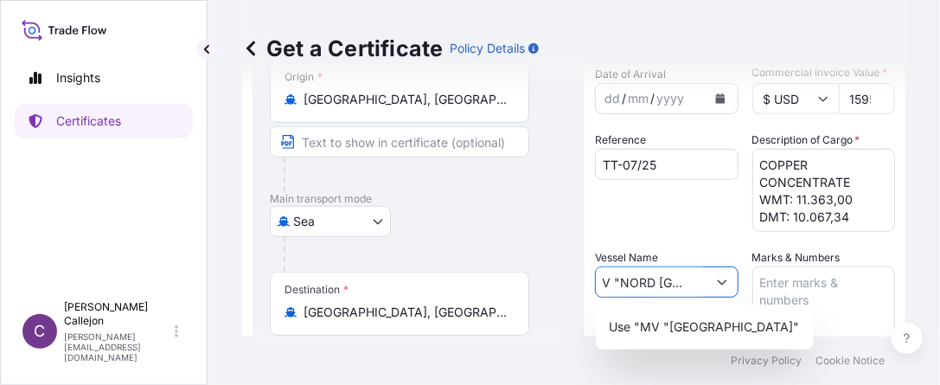
scroll to position [0, 18]
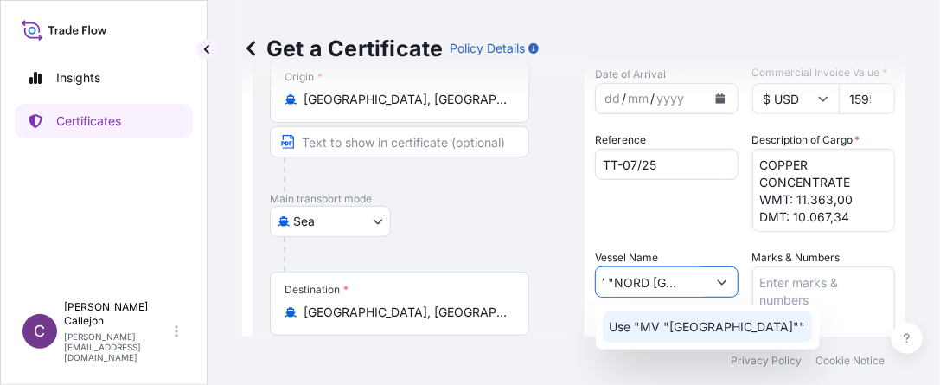
click at [694, 322] on p "Use "MV "[GEOGRAPHIC_DATA]""" at bounding box center [708, 326] width 196 height 17
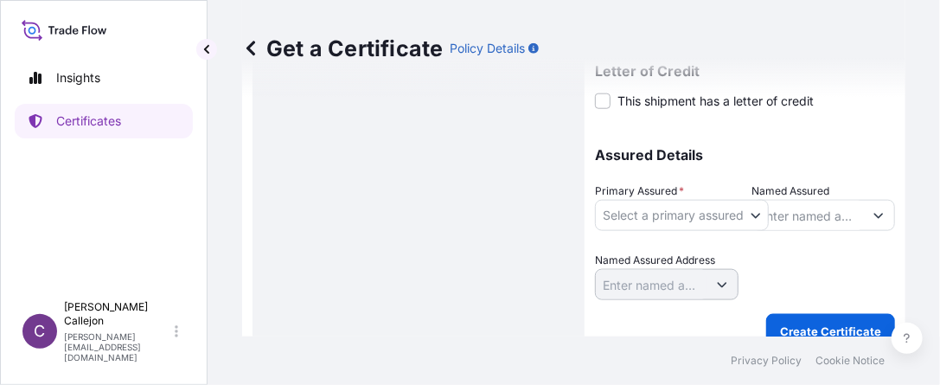
scroll to position [587, 0]
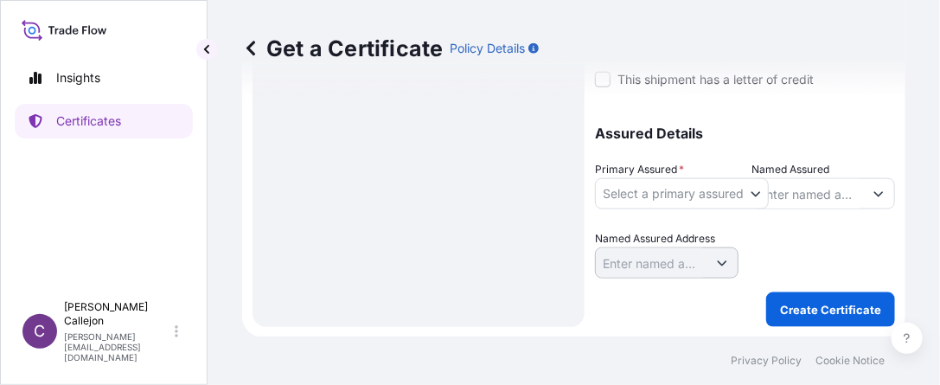
type input "MV "NORD [GEOGRAPHIC_DATA]""
click at [760, 192] on body "Insights Certificates C [PERSON_NAME] [PERSON_NAME][EMAIL_ADDRESS][DOMAIN_NAME]…" at bounding box center [470, 192] width 940 height 385
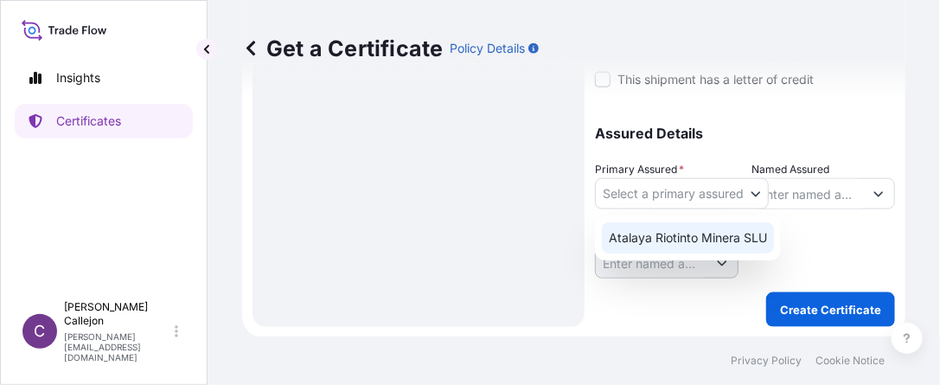
click at [695, 234] on div "Atalaya Riotinto Minera SLU" at bounding box center [688, 237] width 172 height 31
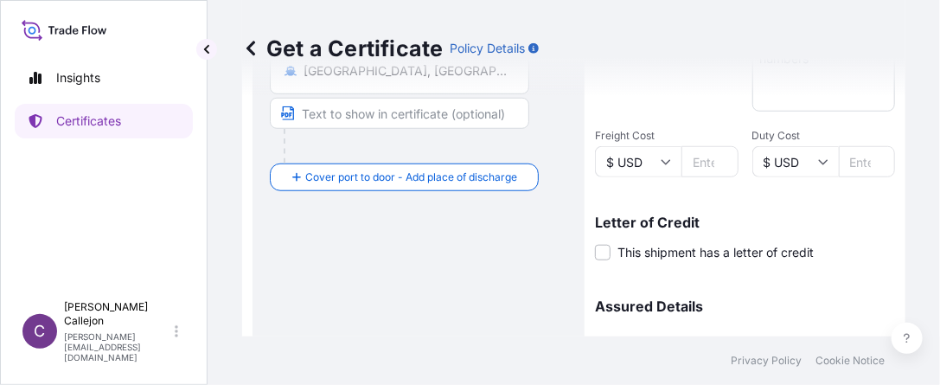
scroll to position [587, 0]
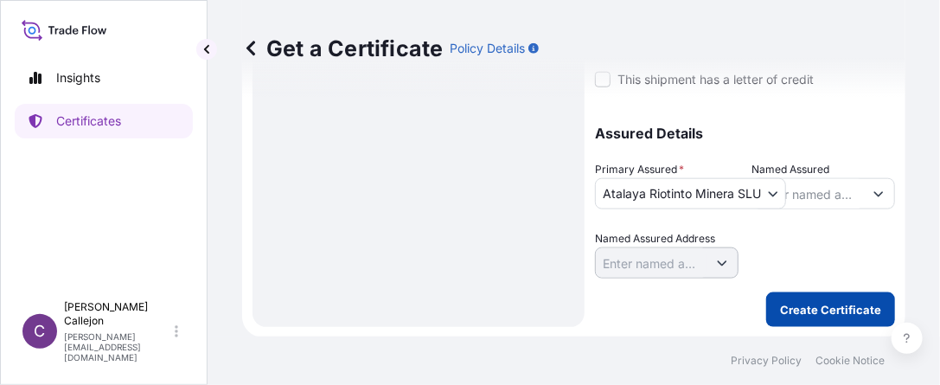
click at [783, 314] on p "Create Certificate" at bounding box center [830, 309] width 101 height 17
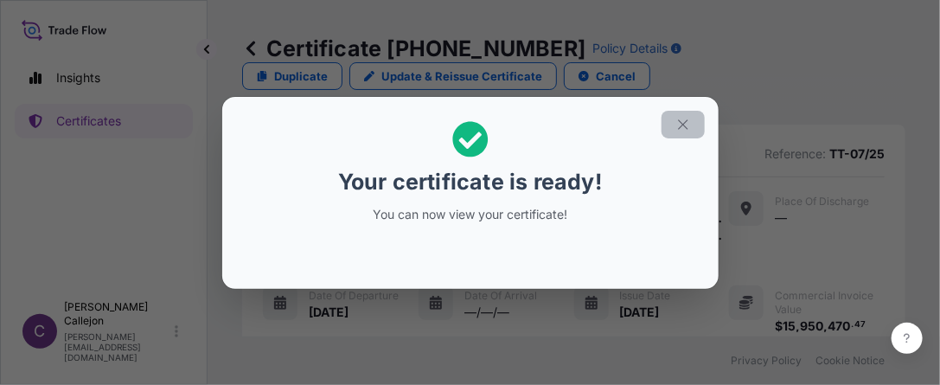
click at [682, 122] on icon "button" at bounding box center [683, 125] width 16 height 16
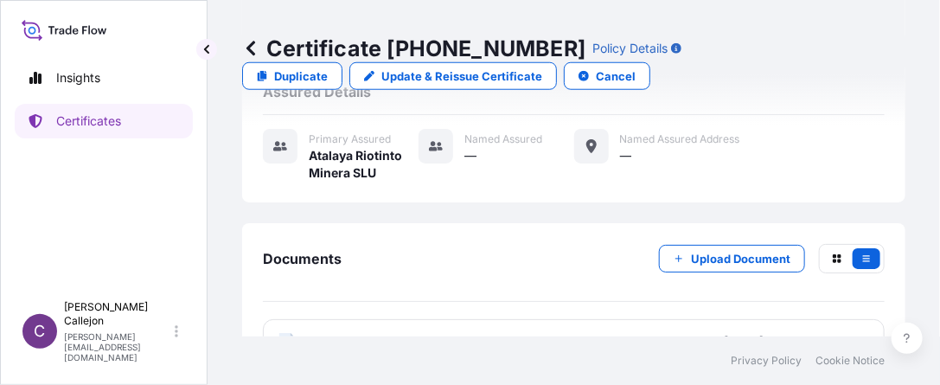
scroll to position [546, 0]
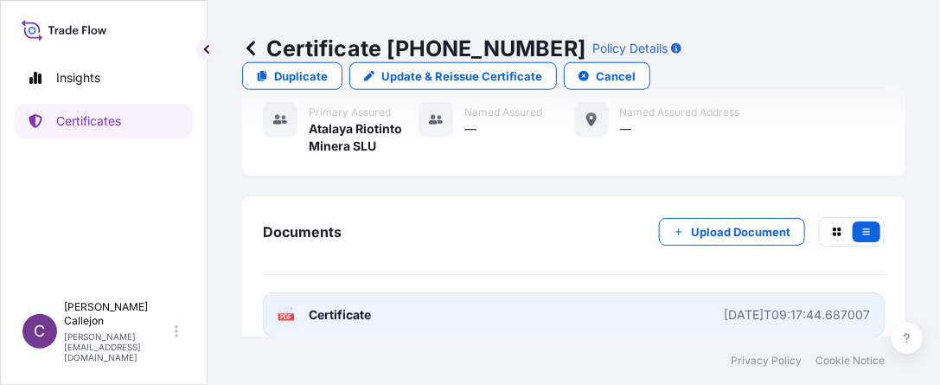
click at [329, 304] on link "PDF Certificate [DATE]T09:17:44.687007" at bounding box center [574, 314] width 622 height 45
